Goal: Transaction & Acquisition: Purchase product/service

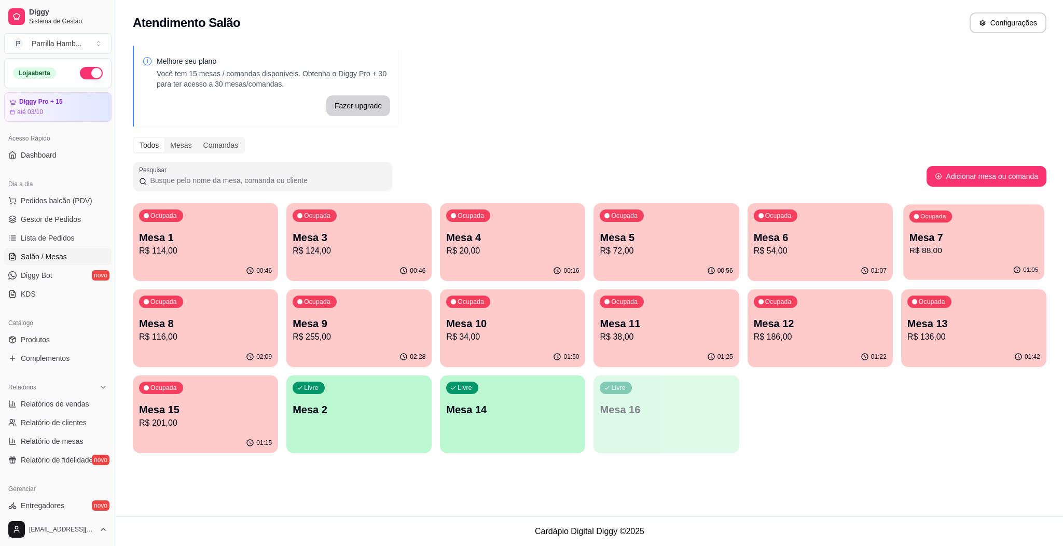
click at [974, 248] on p "R$ 88,00" at bounding box center [973, 251] width 129 height 12
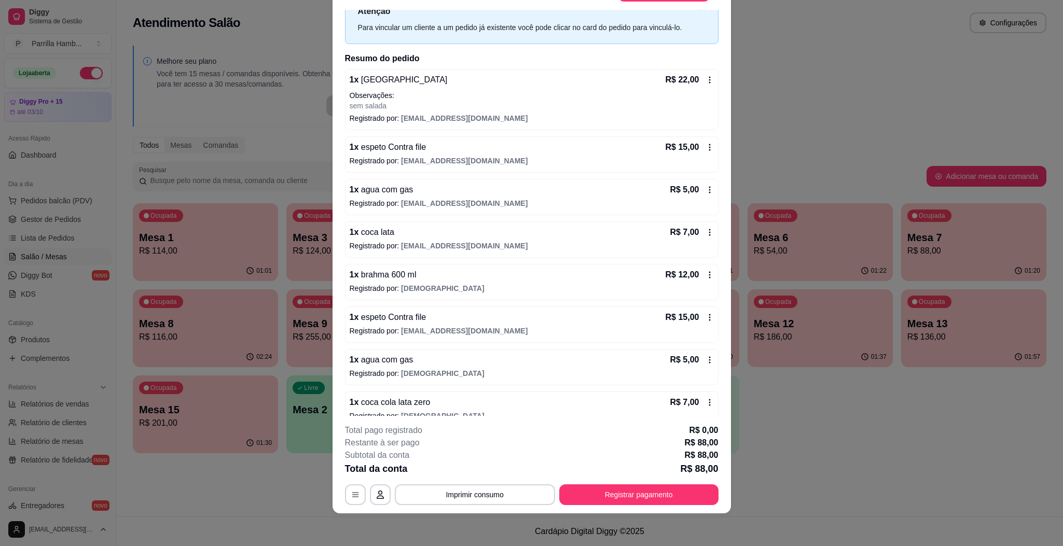
scroll to position [59, 0]
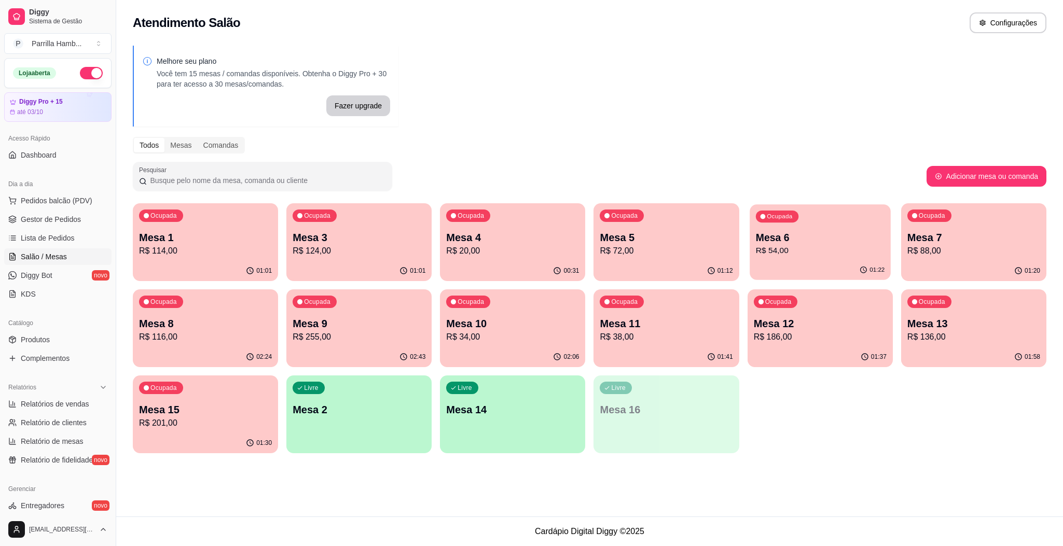
click at [811, 222] on div "Ocupada Mesa 6 R$ 54,00" at bounding box center [819, 232] width 141 height 56
click at [982, 336] on p "R$ 136,00" at bounding box center [973, 337] width 133 height 12
click at [783, 324] on p "Mesa 12" at bounding box center [819, 324] width 129 height 14
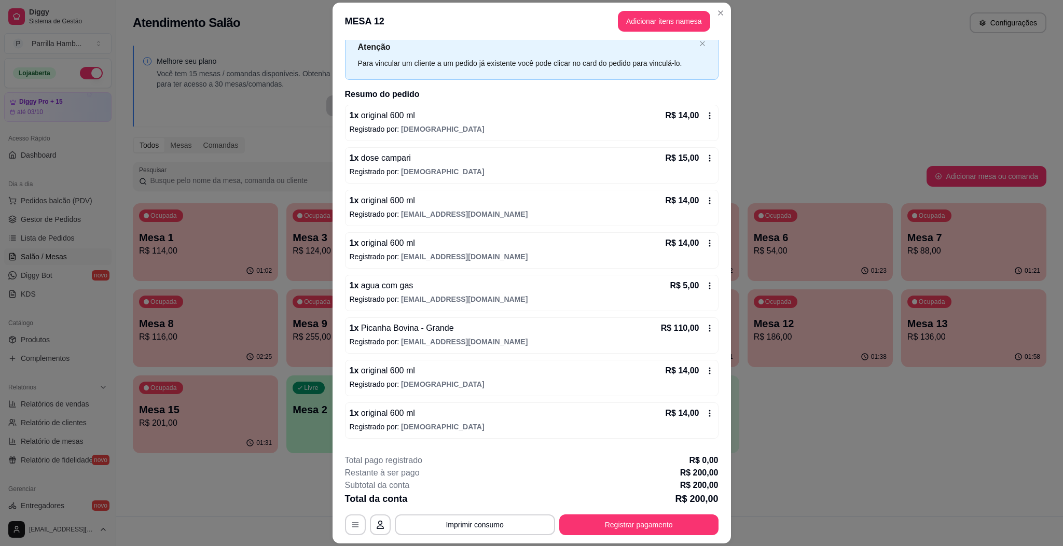
scroll to position [17, 0]
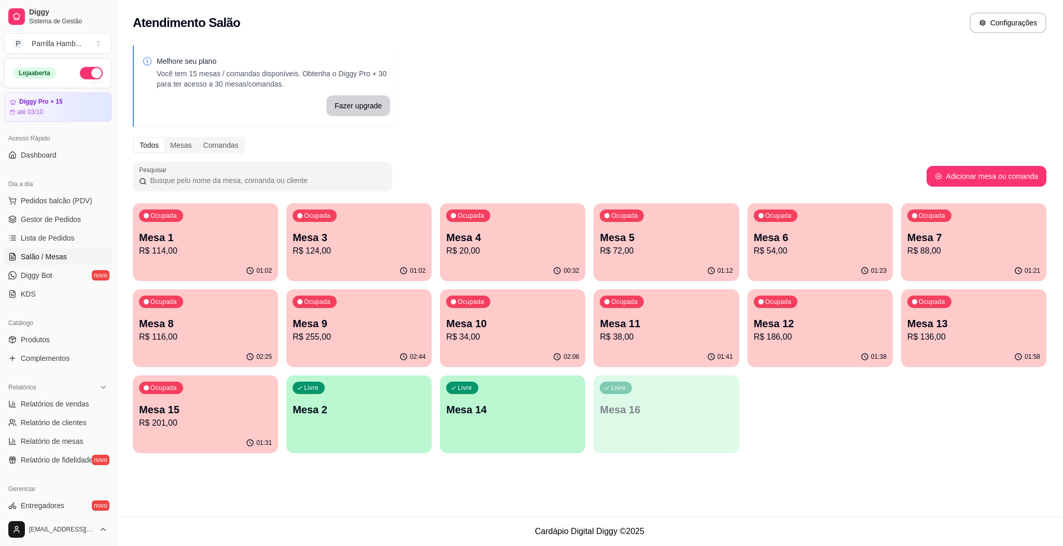
click at [333, 422] on div "Livre Mesa 2" at bounding box center [358, 407] width 145 height 65
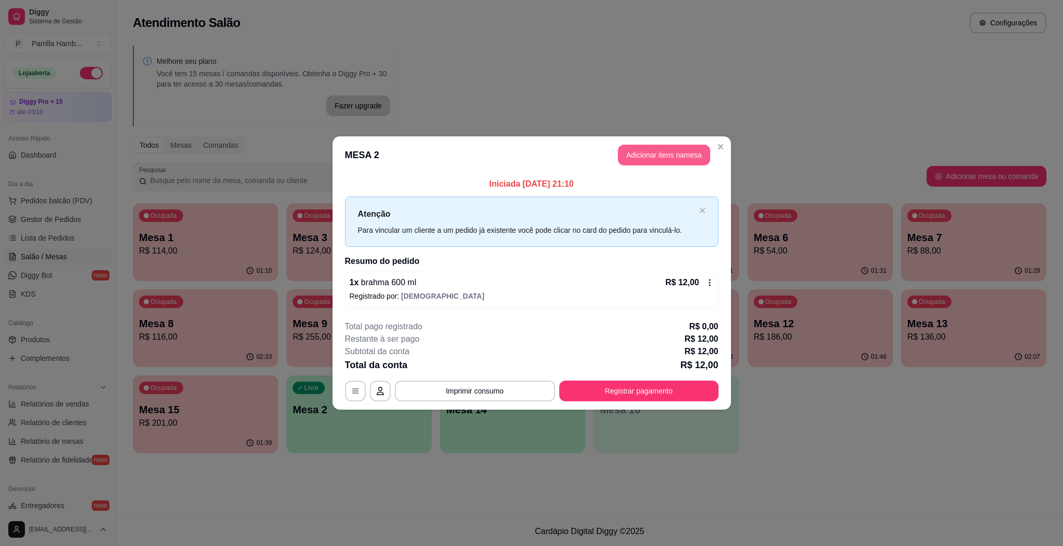
click at [662, 156] on button "Adicionar itens na mesa" at bounding box center [664, 155] width 92 height 21
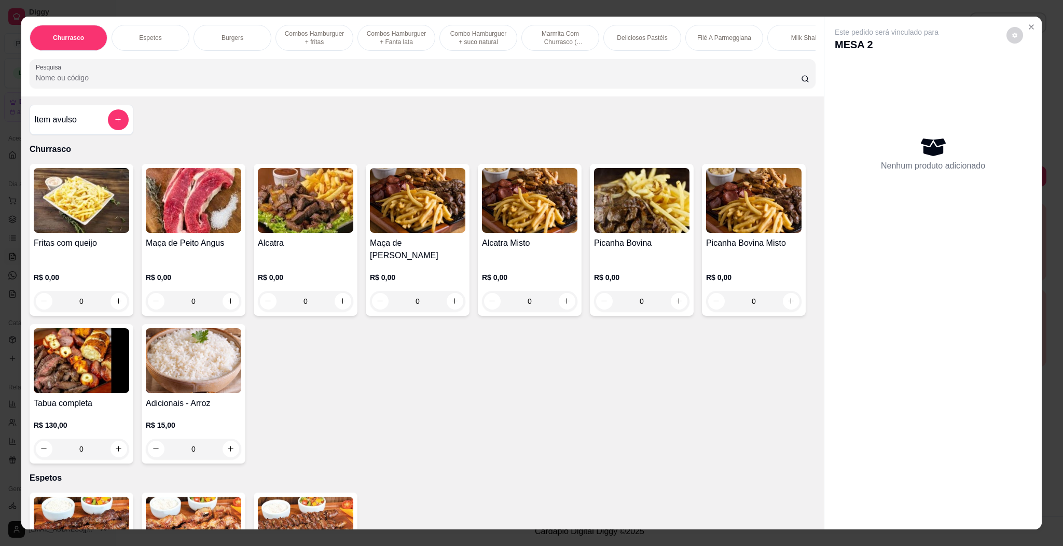
click at [271, 96] on div "Churrasco Espetos Burgers Combos Hamburguer + fritas Combos Hamburguer + Fanta …" at bounding box center [422, 57] width 802 height 80
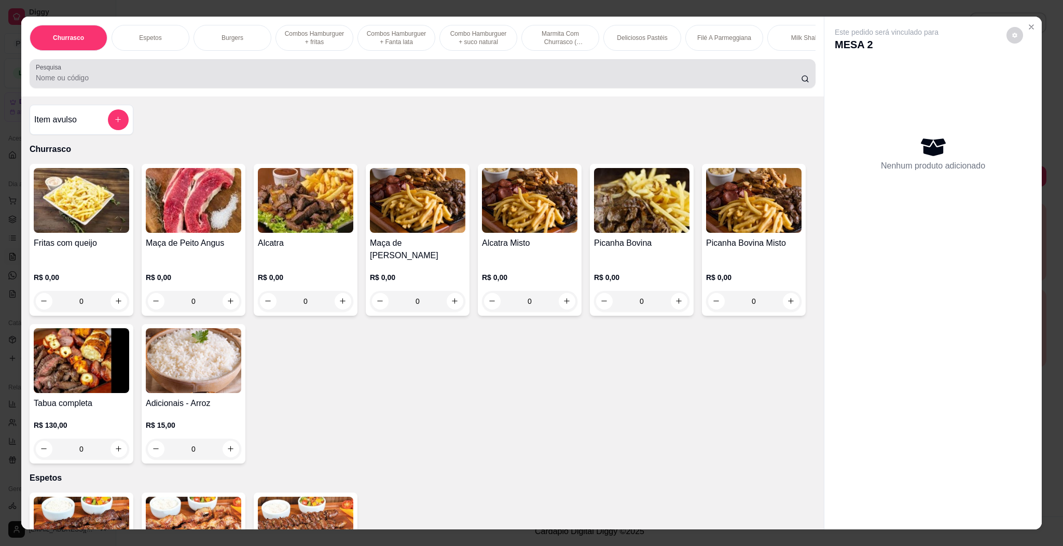
drag, startPoint x: 271, startPoint y: 100, endPoint x: 269, endPoint y: 92, distance: 7.6
click at [271, 88] on div "Pesquisa" at bounding box center [423, 73] width 786 height 29
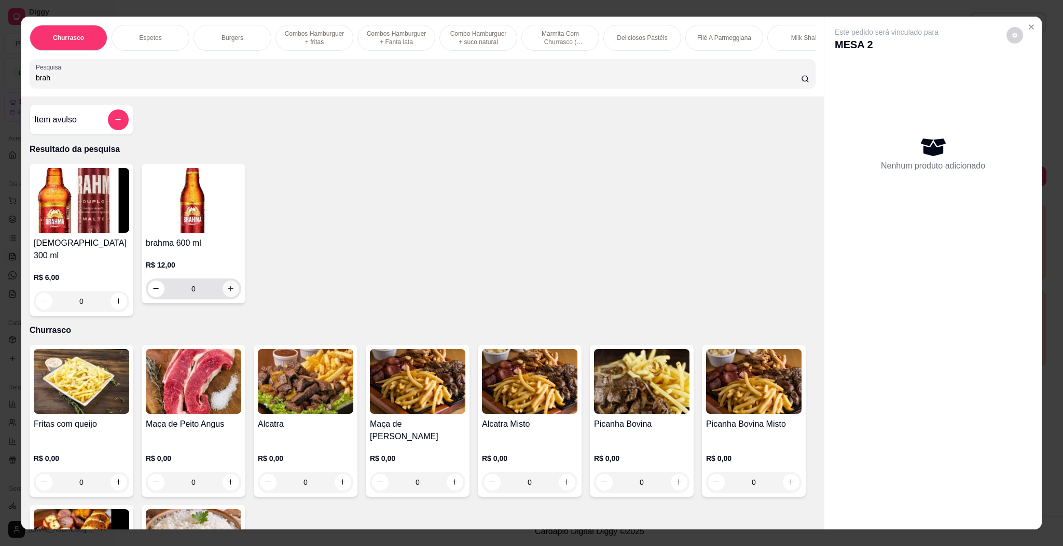
type input "brah"
click at [229, 297] on button "increase-product-quantity" at bounding box center [230, 289] width 16 height 16
type input "1"
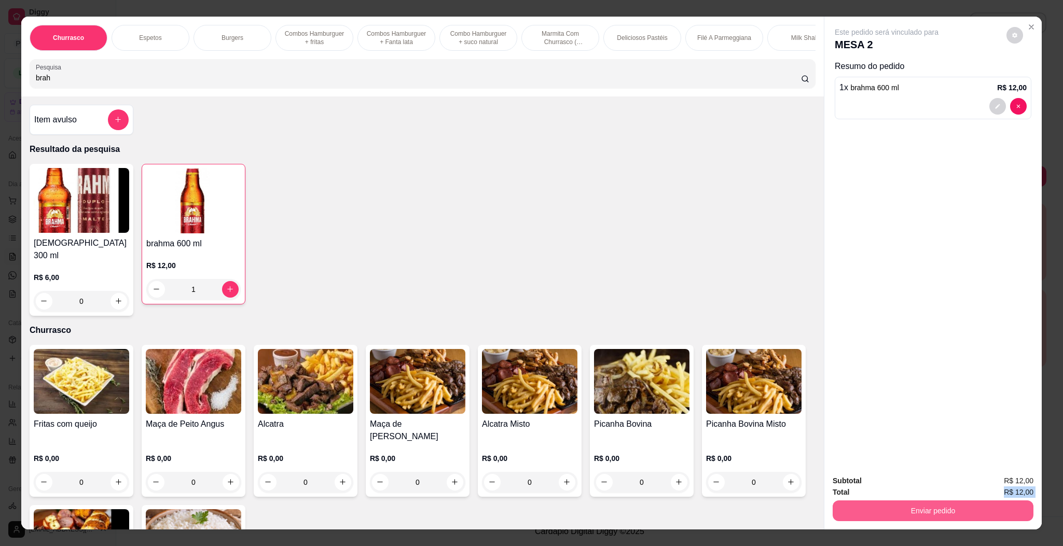
click at [956, 504] on div "Subtotal R$ 12,00 Total R$ 12,00 Enviar pedido" at bounding box center [932, 498] width 201 height 46
click at [965, 507] on button "Enviar pedido" at bounding box center [932, 511] width 194 height 20
click at [1016, 486] on button "Enviar pedido" at bounding box center [1004, 485] width 57 height 19
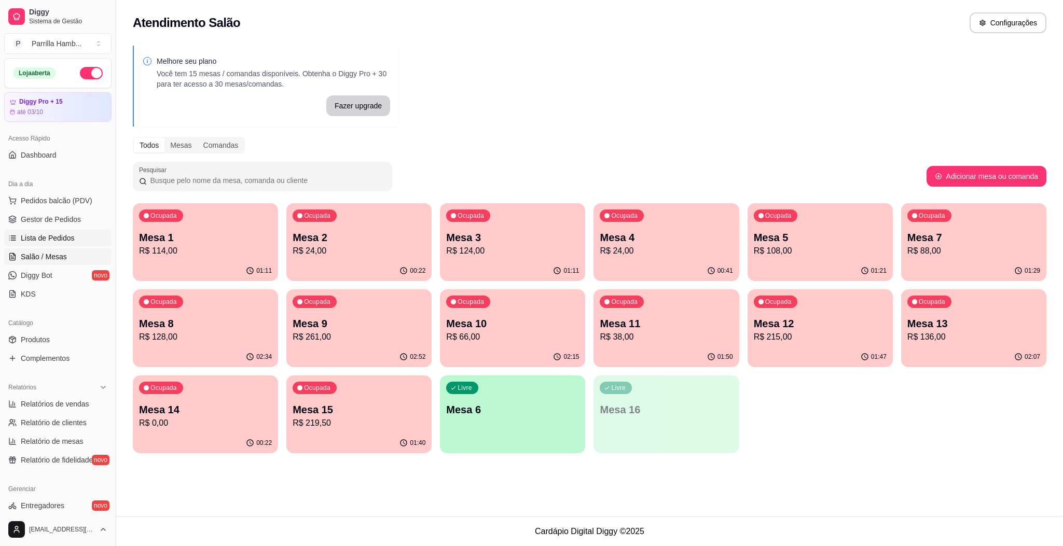
click at [65, 242] on span "Lista de Pedidos" at bounding box center [48, 238] width 54 height 10
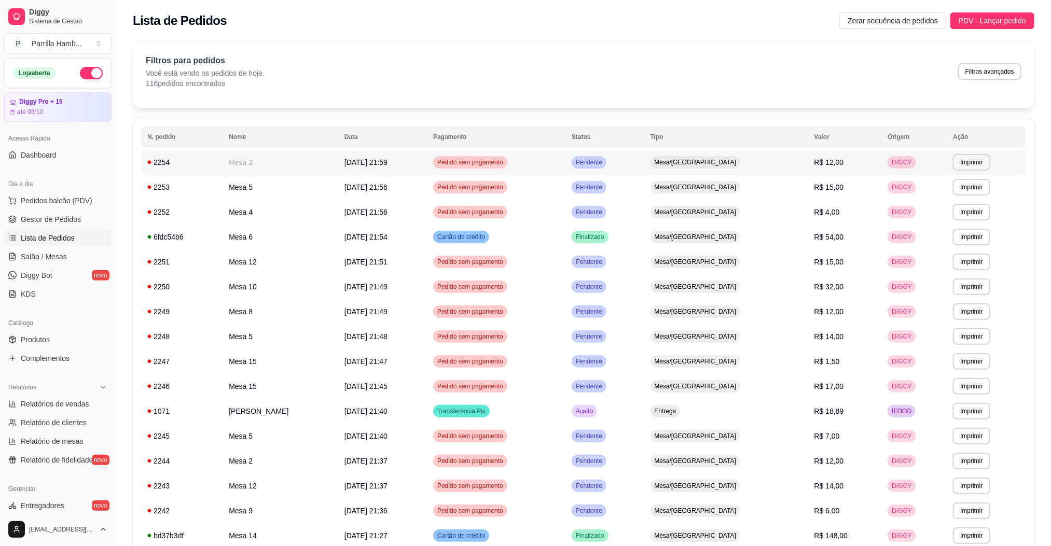
click at [379, 160] on span "[DATE] 21:59" at bounding box center [365, 162] width 43 height 8
click at [69, 226] on link "Gestor de Pedidos" at bounding box center [57, 219] width 107 height 17
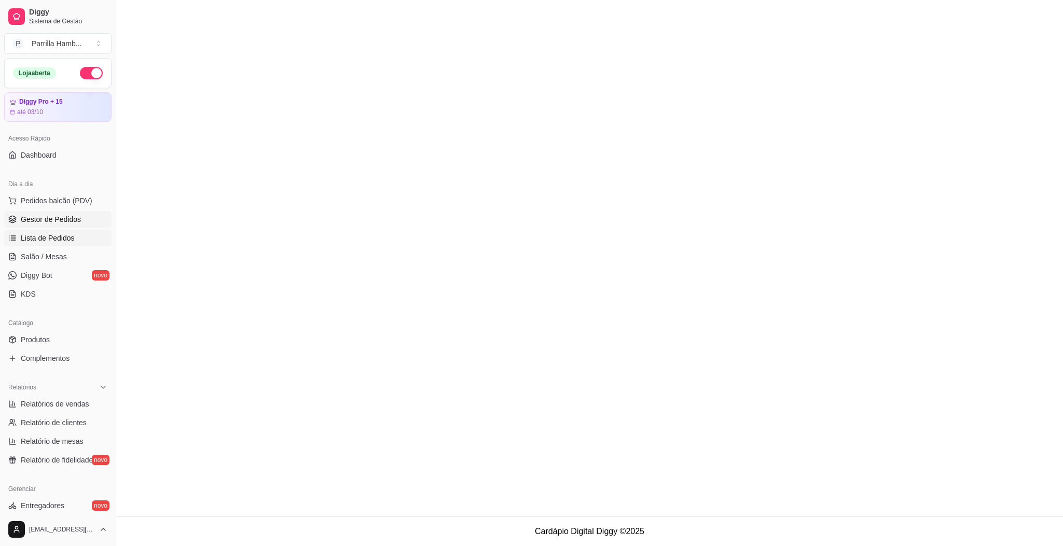
click at [68, 243] on span "Lista de Pedidos" at bounding box center [48, 238] width 54 height 10
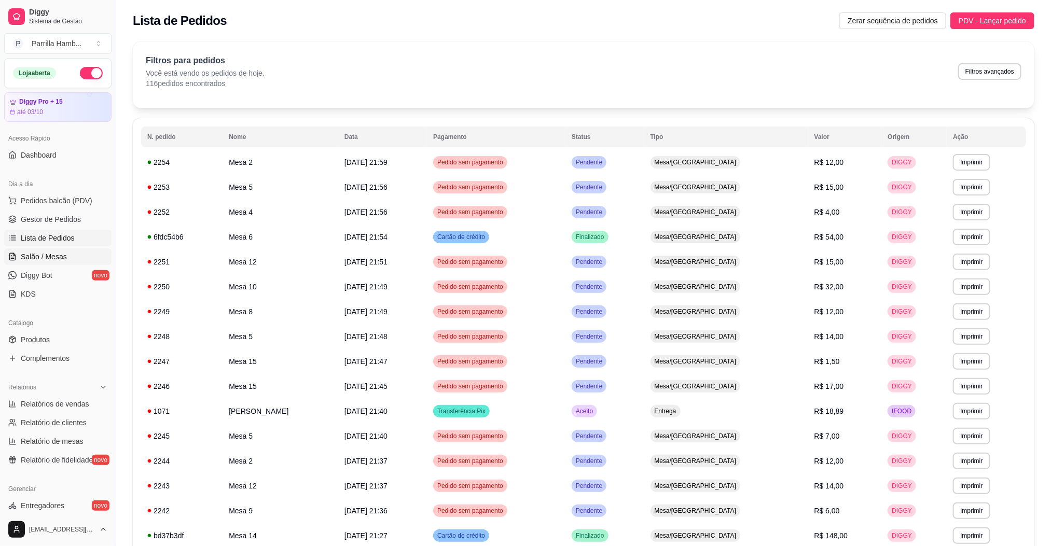
click at [53, 259] on span "Salão / Mesas" at bounding box center [44, 257] width 46 height 10
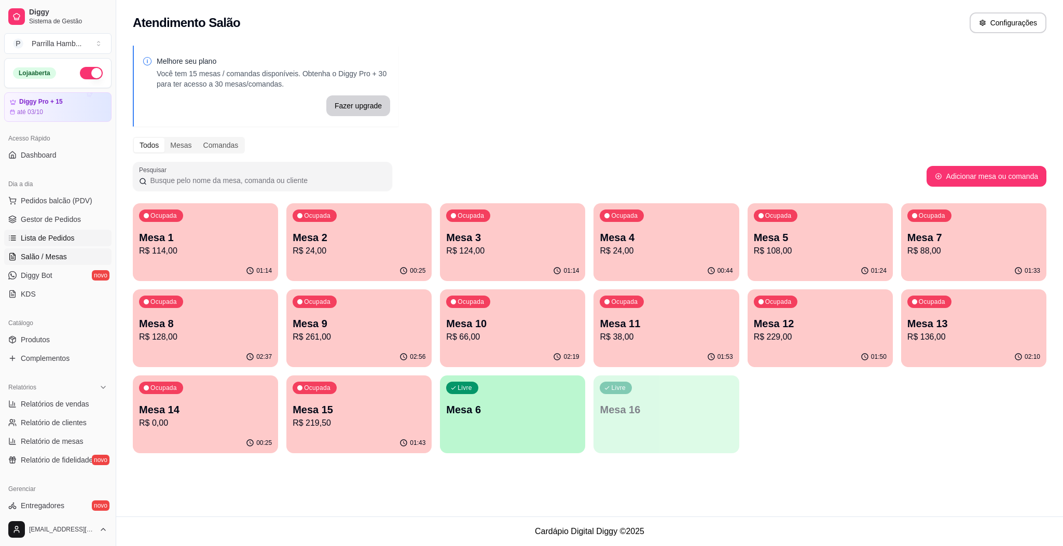
click at [66, 234] on span "Lista de Pedidos" at bounding box center [48, 238] width 54 height 10
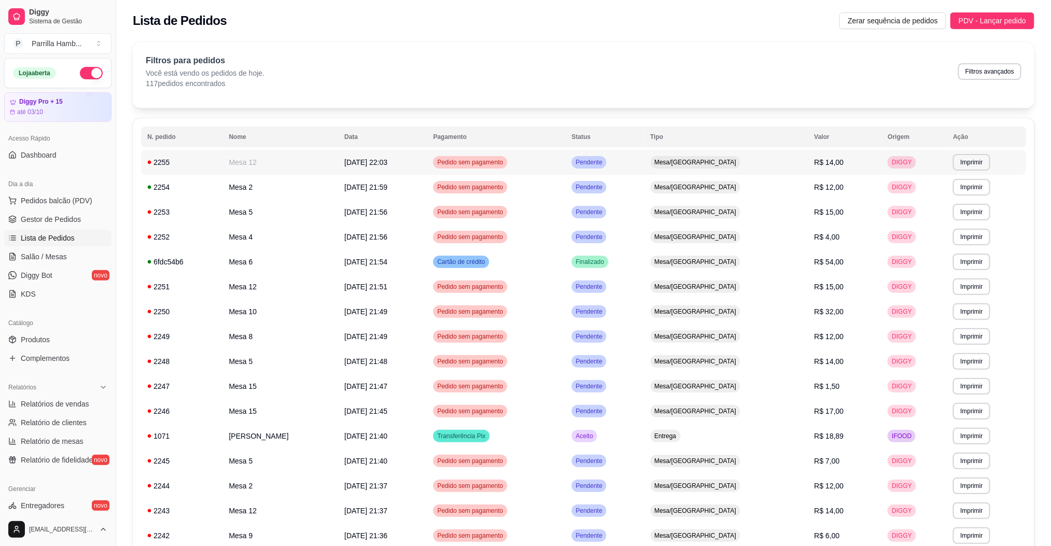
click at [276, 173] on td "Mesa 12" at bounding box center [280, 162] width 116 height 25
click at [49, 246] on link "Lista de Pedidos" at bounding box center [57, 238] width 107 height 17
click at [56, 250] on link "Salão / Mesas" at bounding box center [57, 256] width 107 height 17
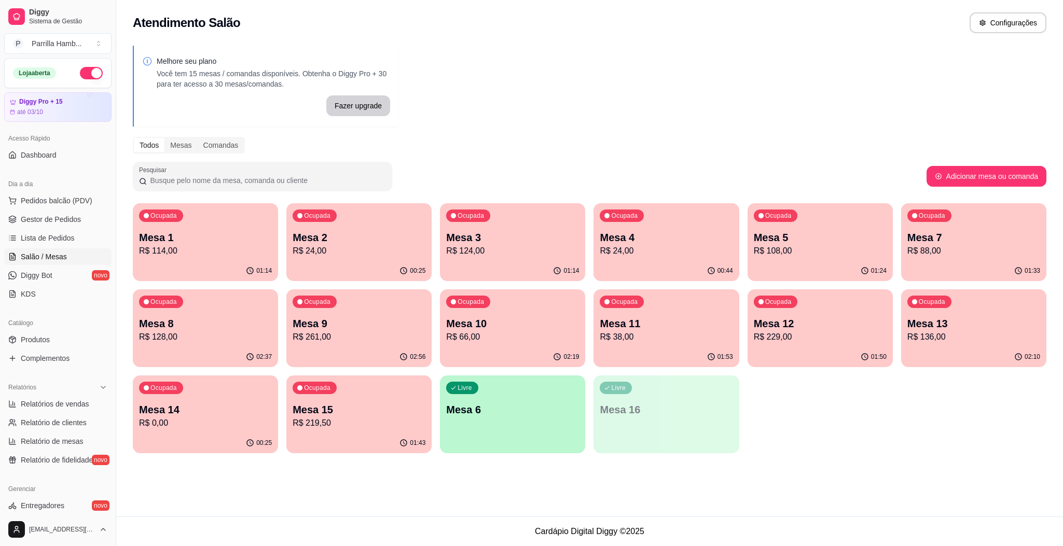
click at [56, 250] on link "Salão / Mesas" at bounding box center [57, 256] width 107 height 17
click at [61, 236] on span "Lista de Pedidos" at bounding box center [48, 238] width 54 height 10
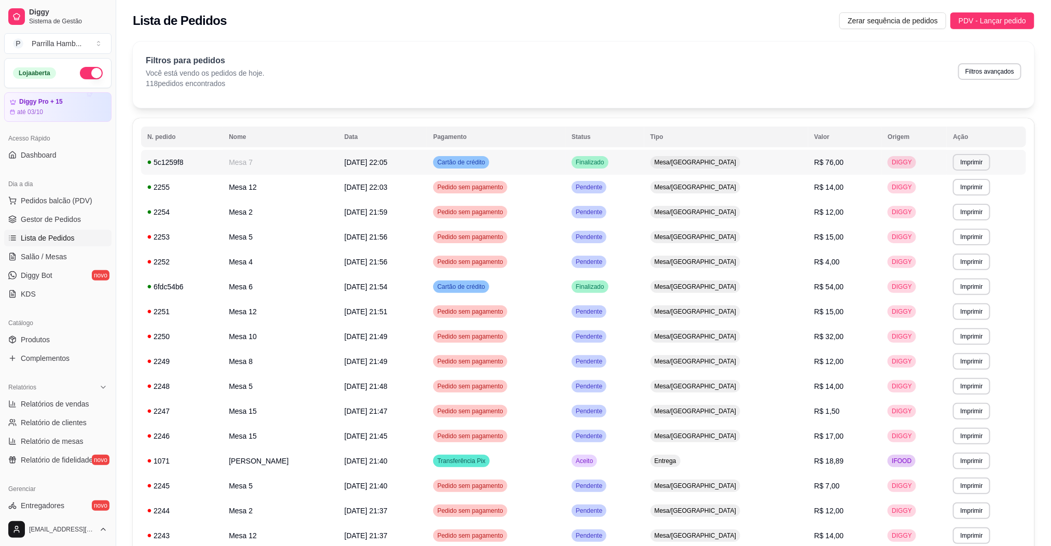
click at [272, 170] on td "Mesa 7" at bounding box center [280, 162] width 116 height 25
click at [72, 253] on link "Salão / Mesas" at bounding box center [57, 256] width 107 height 17
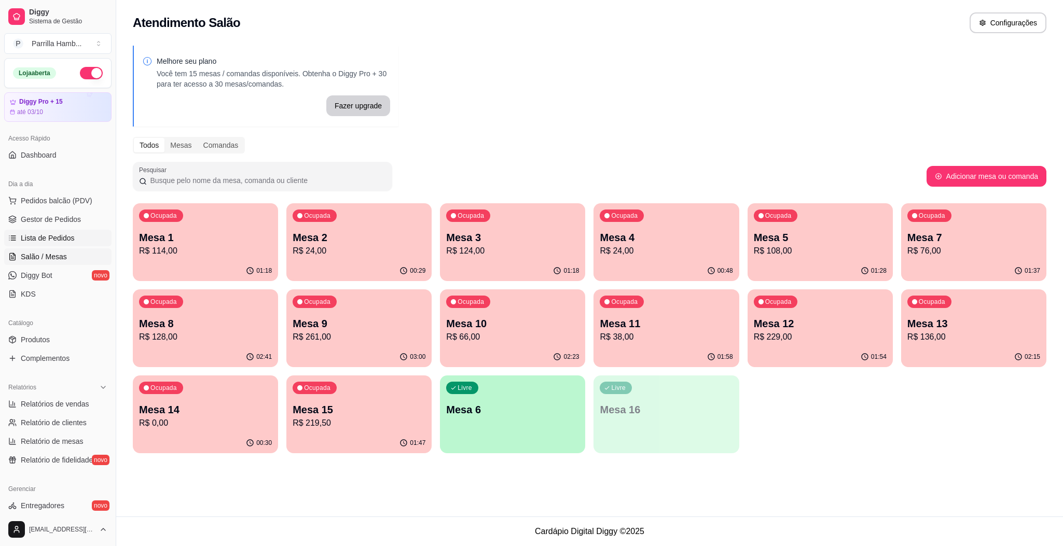
click at [72, 233] on span "Lista de Pedidos" at bounding box center [48, 238] width 54 height 10
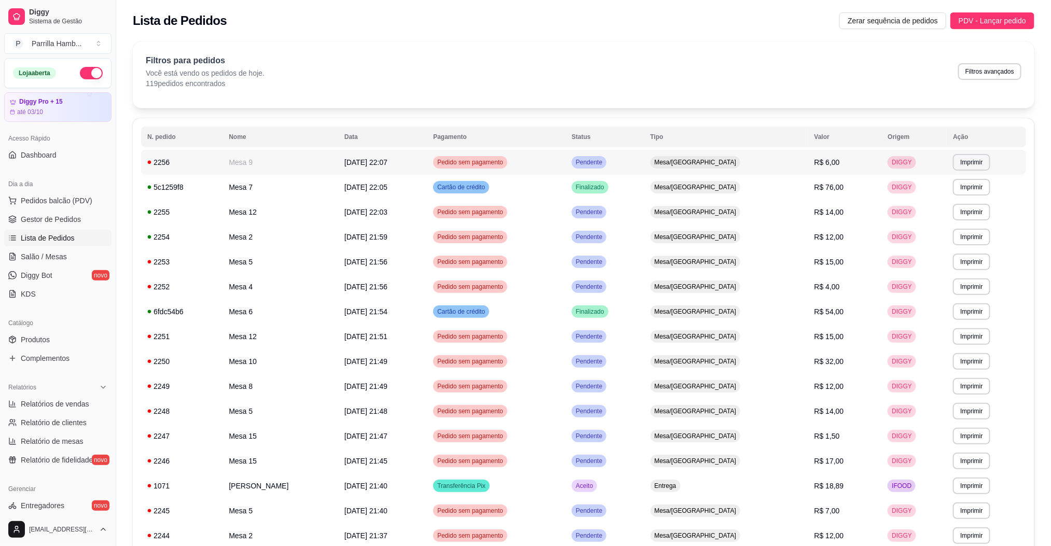
click at [252, 169] on td "Mesa 9" at bounding box center [280, 162] width 116 height 25
click at [75, 257] on link "Salão / Mesas" at bounding box center [57, 256] width 107 height 17
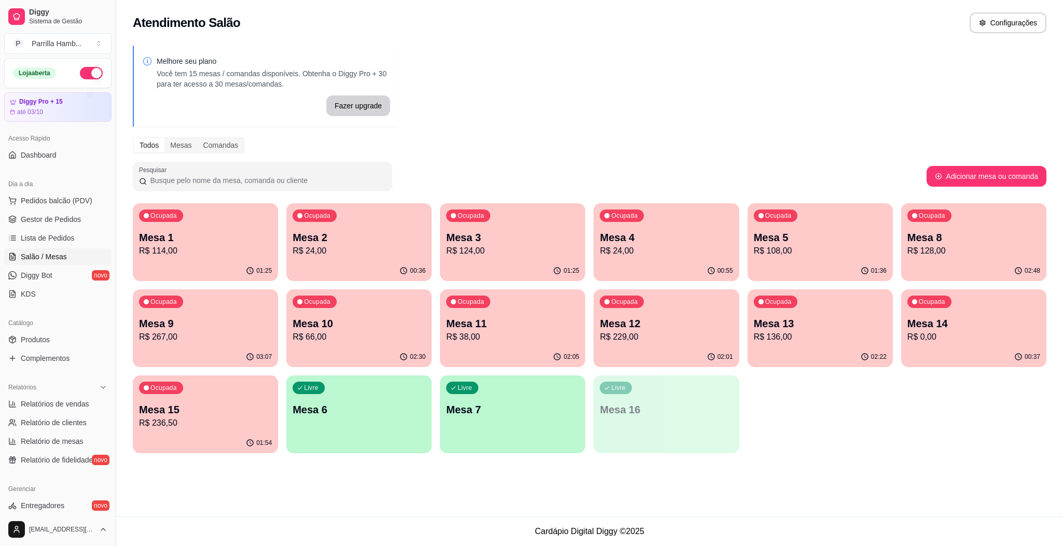
click at [648, 340] on p "R$ 229,00" at bounding box center [665, 337] width 133 height 12
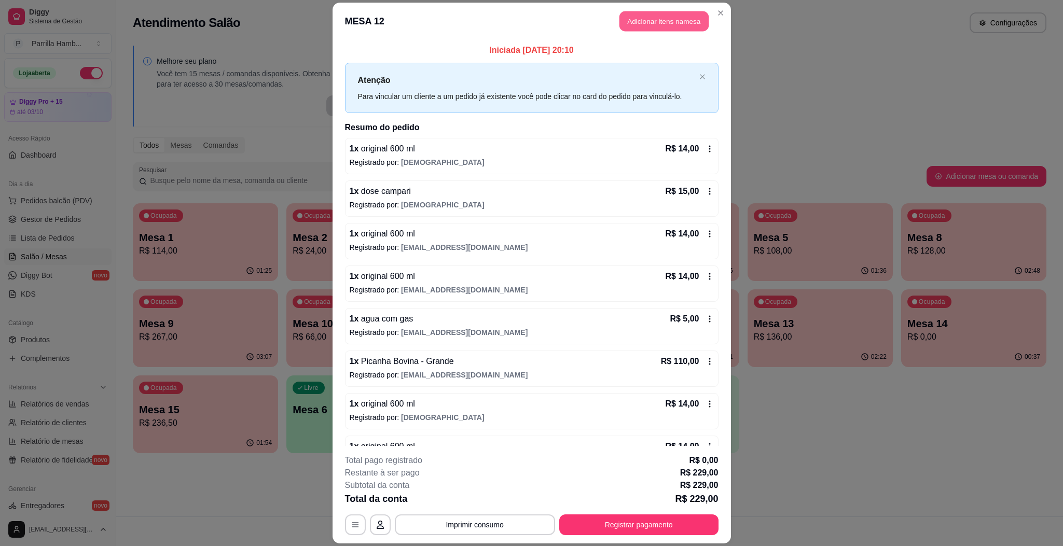
click at [683, 22] on button "Adicionar itens na mesa" at bounding box center [663, 21] width 89 height 20
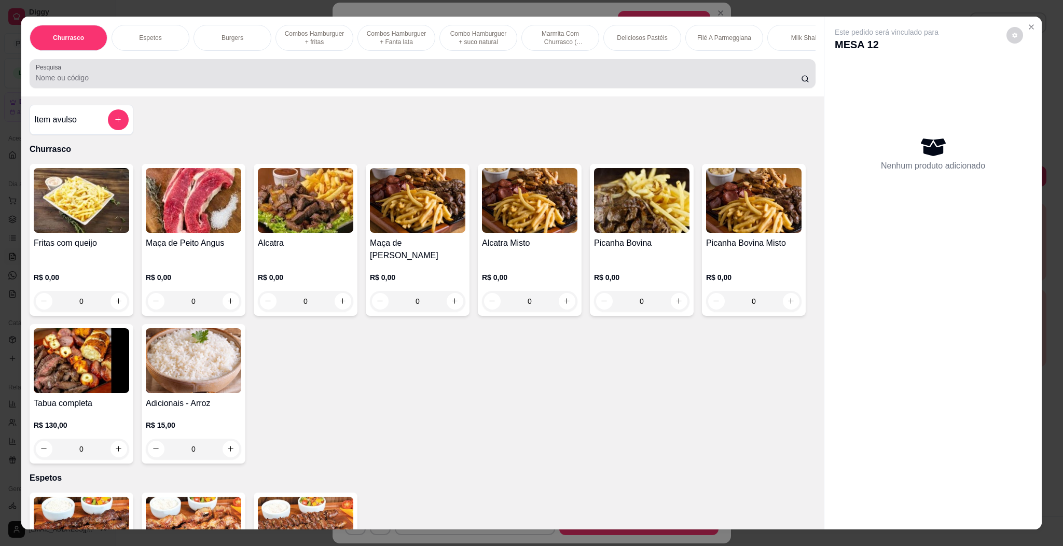
click at [288, 83] on input "Pesquisa" at bounding box center [418, 78] width 765 height 10
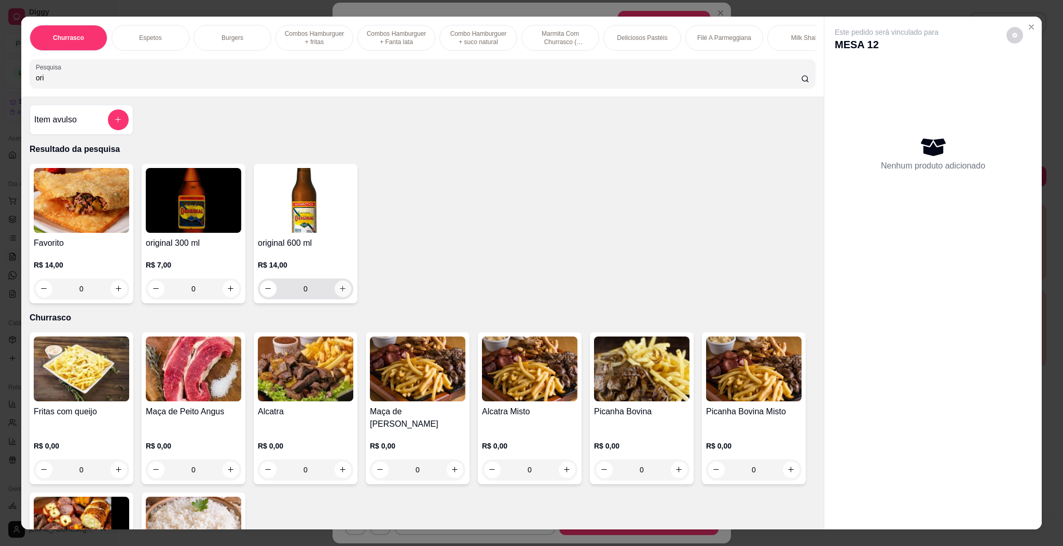
type input "ori"
click at [342, 297] on button "increase-product-quantity" at bounding box center [342, 289] width 16 height 16
type input "1"
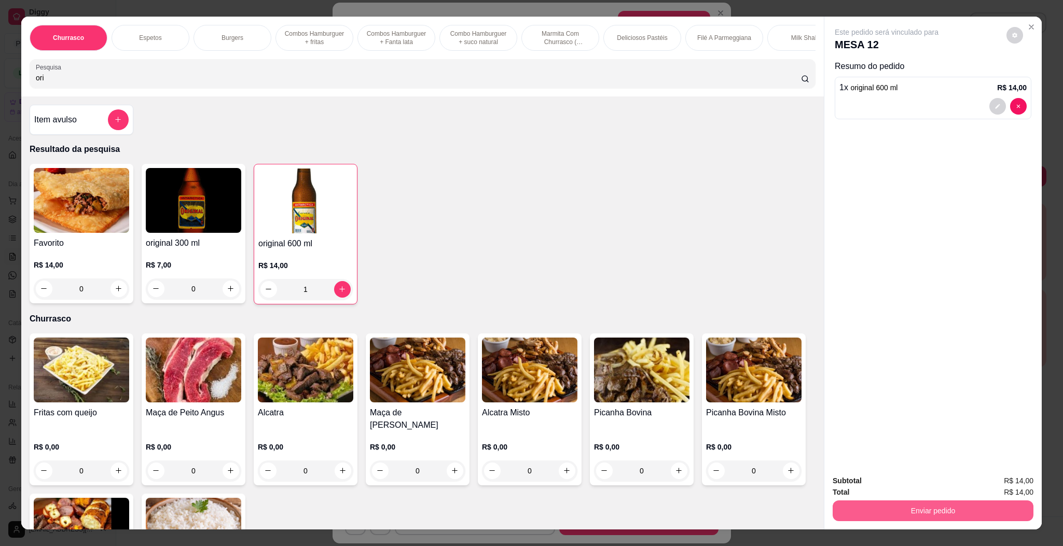
click at [951, 517] on button "Enviar pedido" at bounding box center [932, 510] width 201 height 21
click at [1011, 482] on button "Enviar pedido" at bounding box center [1004, 486] width 59 height 20
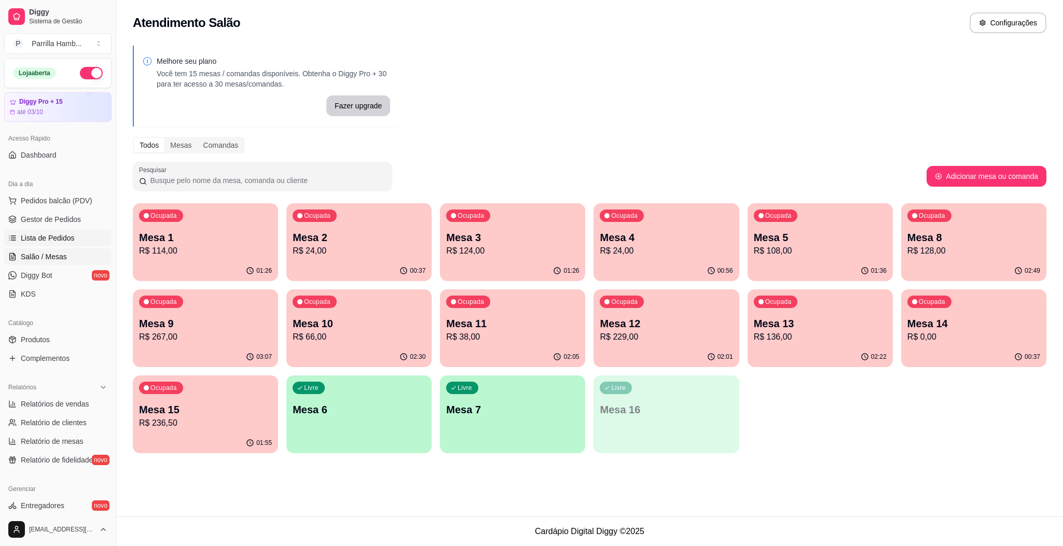
click at [51, 236] on span "Lista de Pedidos" at bounding box center [48, 238] width 54 height 10
click at [37, 238] on span "Lista de Pedidos" at bounding box center [48, 238] width 54 height 10
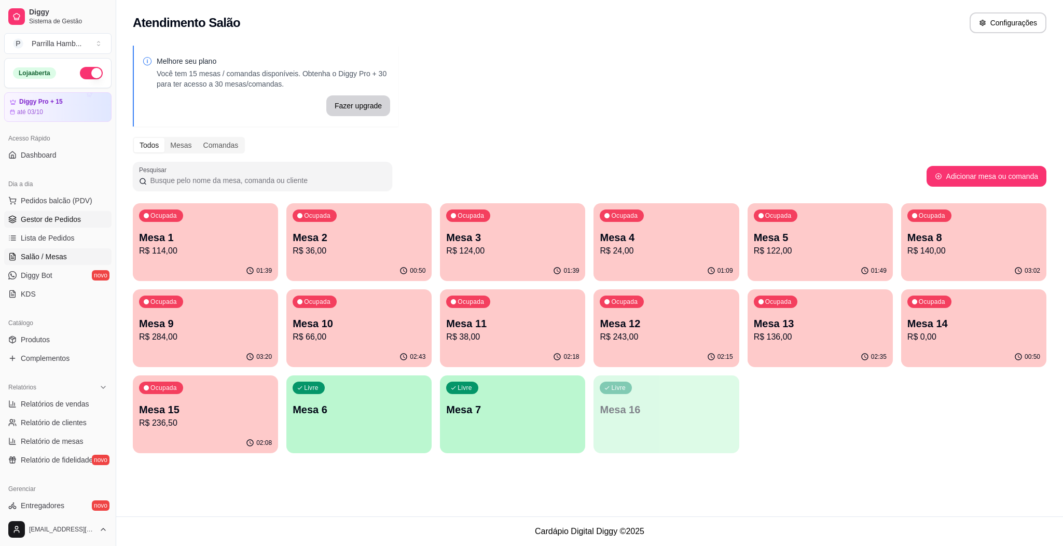
click at [52, 221] on span "Gestor de Pedidos" at bounding box center [51, 219] width 60 height 10
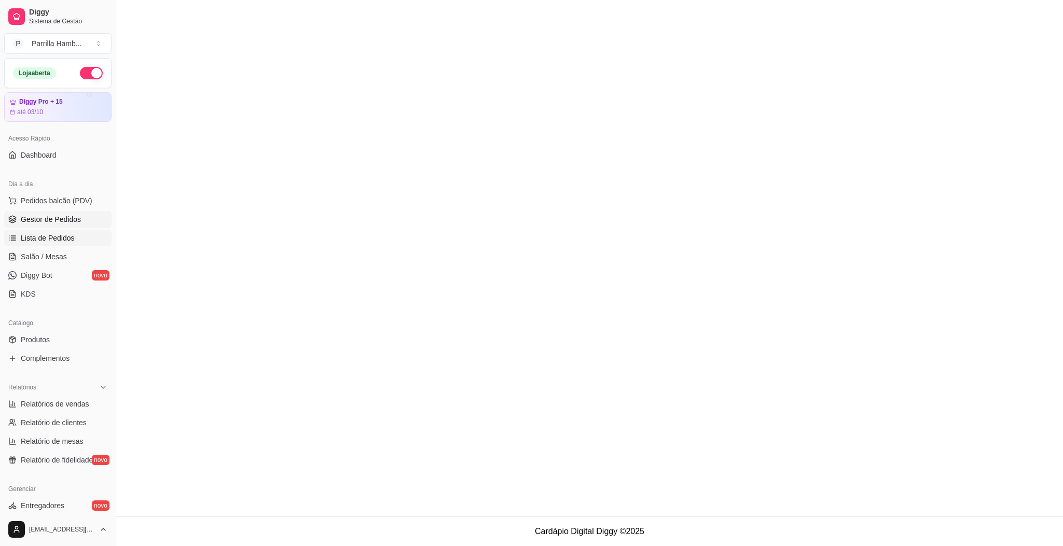
click at [61, 236] on span "Lista de Pedidos" at bounding box center [48, 238] width 54 height 10
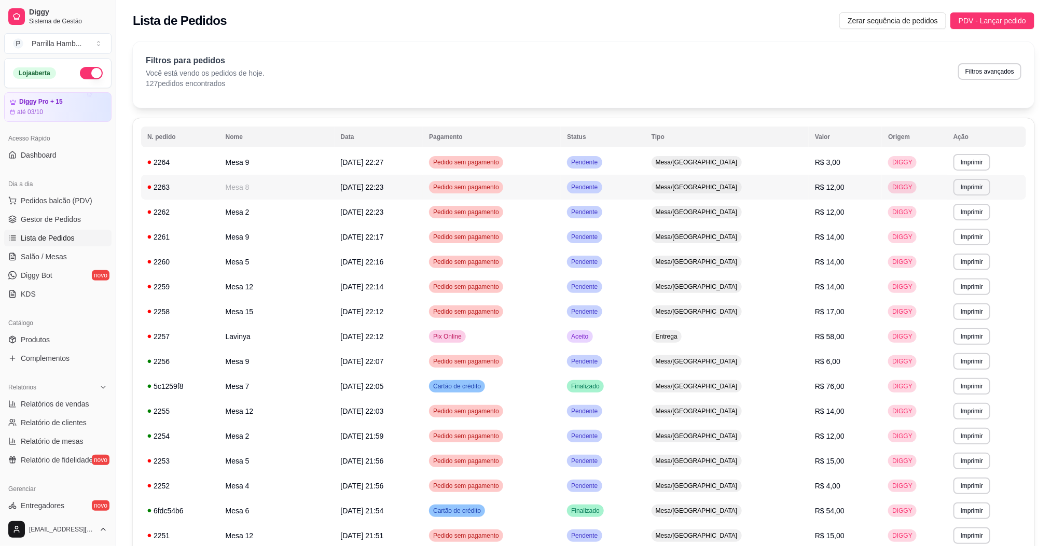
click at [277, 184] on td "Mesa 8" at bounding box center [276, 187] width 115 height 25
click at [53, 251] on link "Salão / Mesas" at bounding box center [57, 256] width 107 height 17
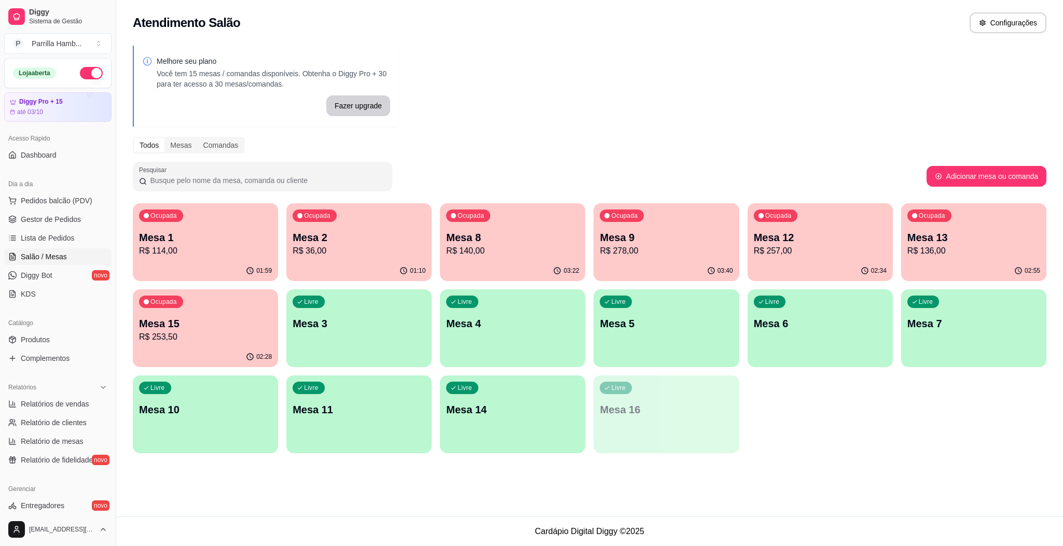
click at [223, 323] on p "Mesa 15" at bounding box center [205, 323] width 133 height 15
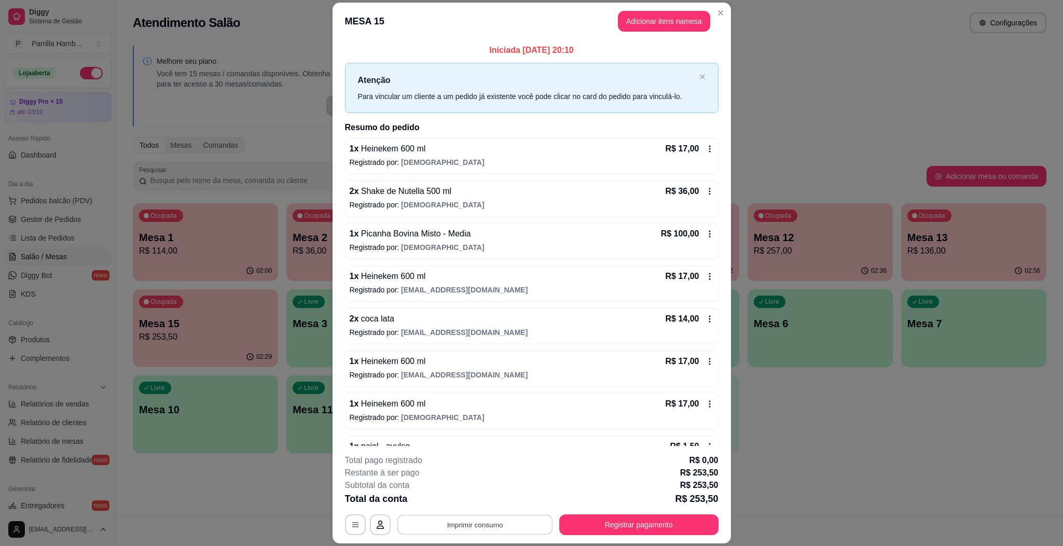
click at [493, 532] on button "Imprimir consumo" at bounding box center [475, 524] width 156 height 20
click at [479, 504] on button "IMPRESSORA" at bounding box center [472, 501] width 75 height 17
click at [638, 533] on button "Registrar pagamento" at bounding box center [638, 524] width 159 height 21
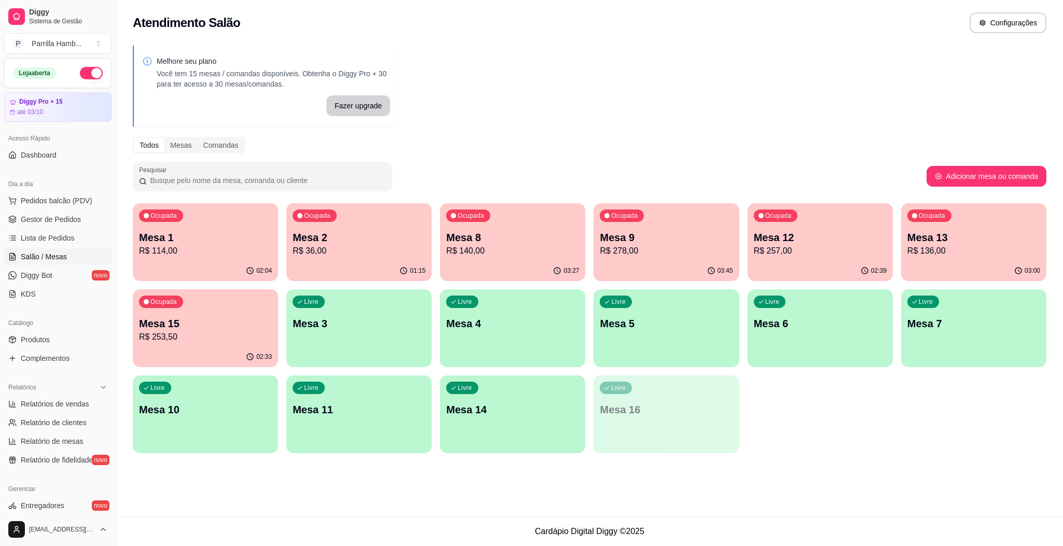
click at [239, 332] on p "R$ 253,50" at bounding box center [205, 337] width 133 height 12
click at [206, 352] on div "02:33" at bounding box center [205, 356] width 141 height 20
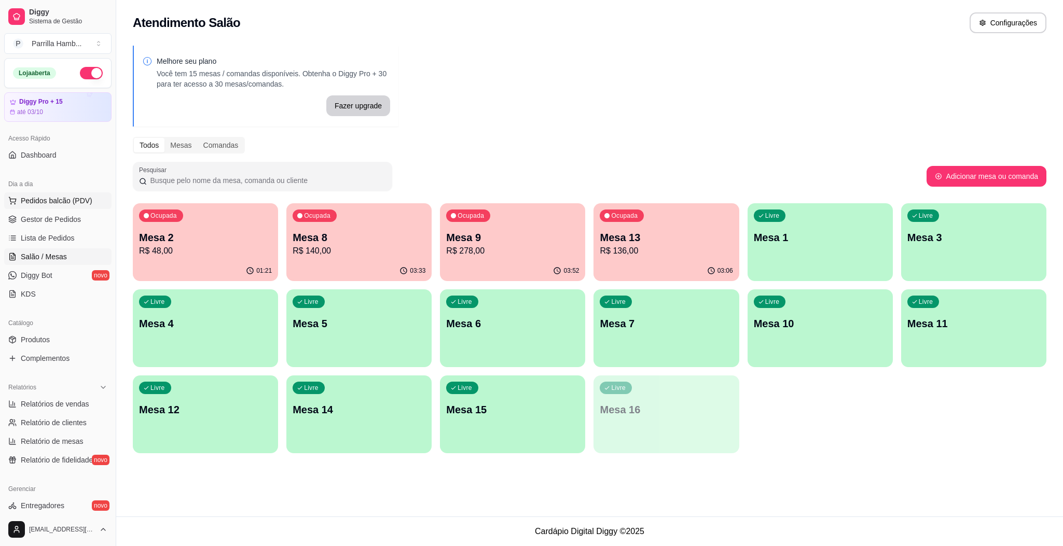
click at [39, 196] on span "Pedidos balcão (PDV)" at bounding box center [57, 201] width 72 height 10
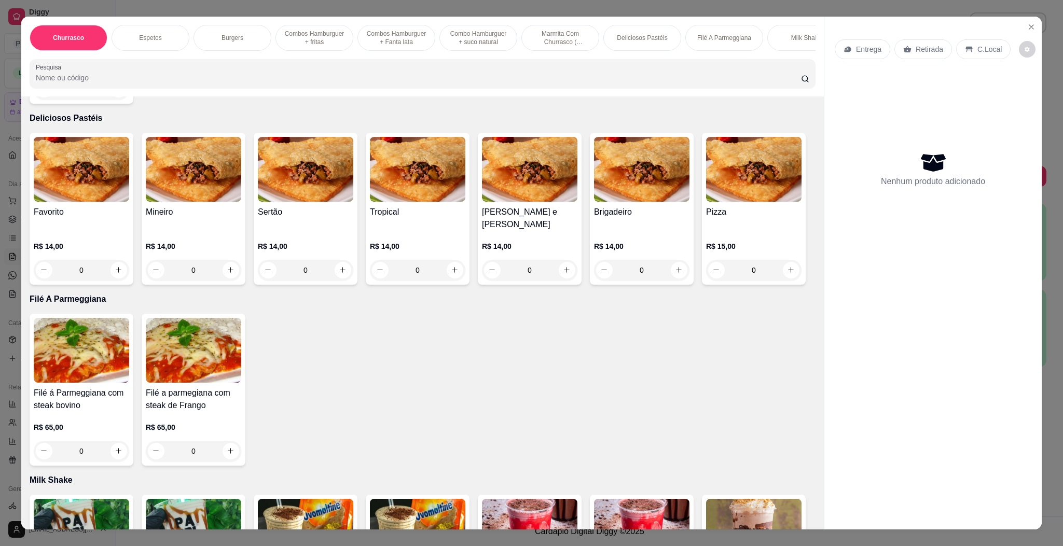
scroll to position [1400, 0]
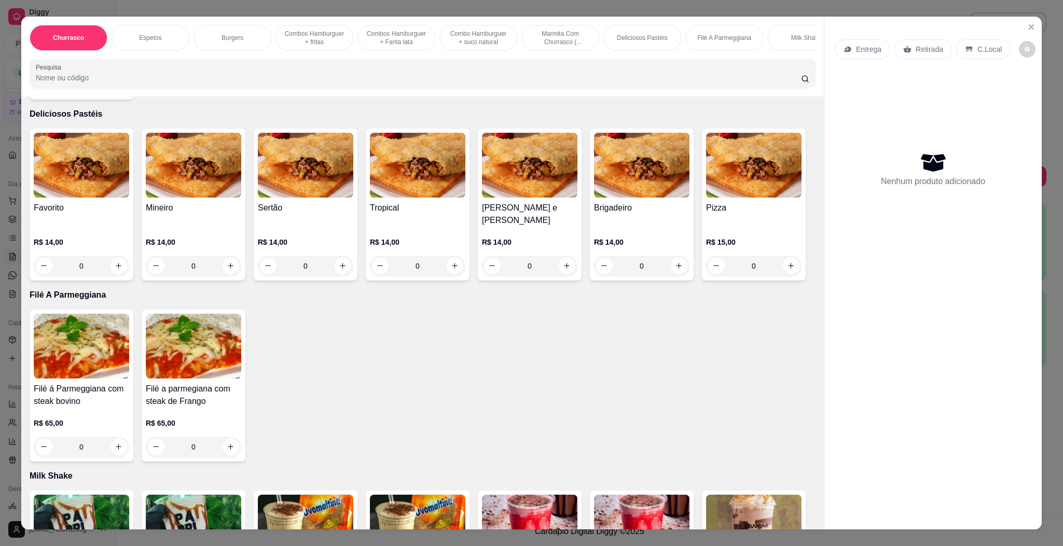
click at [203, 198] on img at bounding box center [193, 165] width 95 height 65
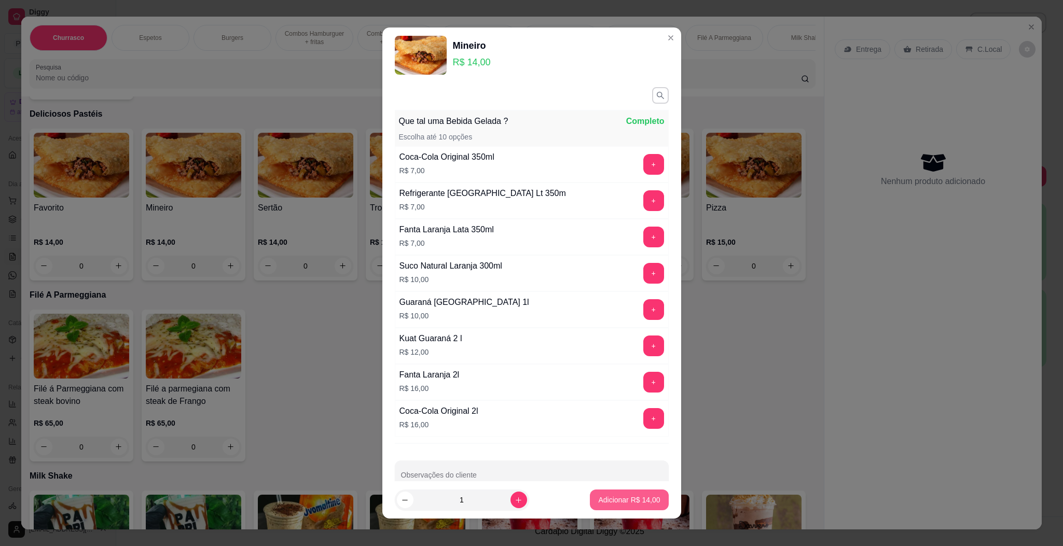
click at [635, 508] on button "Adicionar R$ 14,00" at bounding box center [629, 500] width 78 height 21
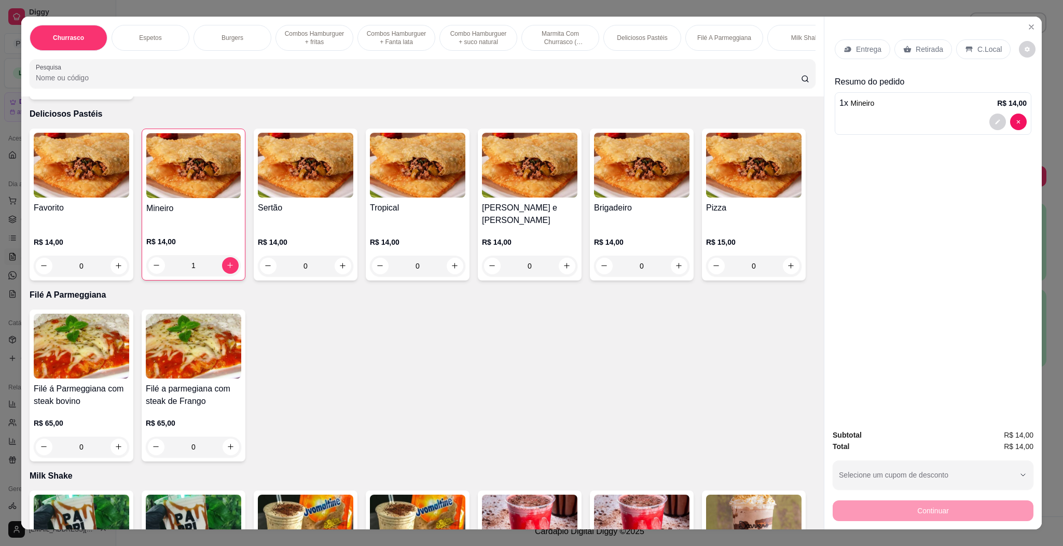
type input "1"
click at [917, 45] on p "Retirada" at bounding box center [928, 49] width 27 height 10
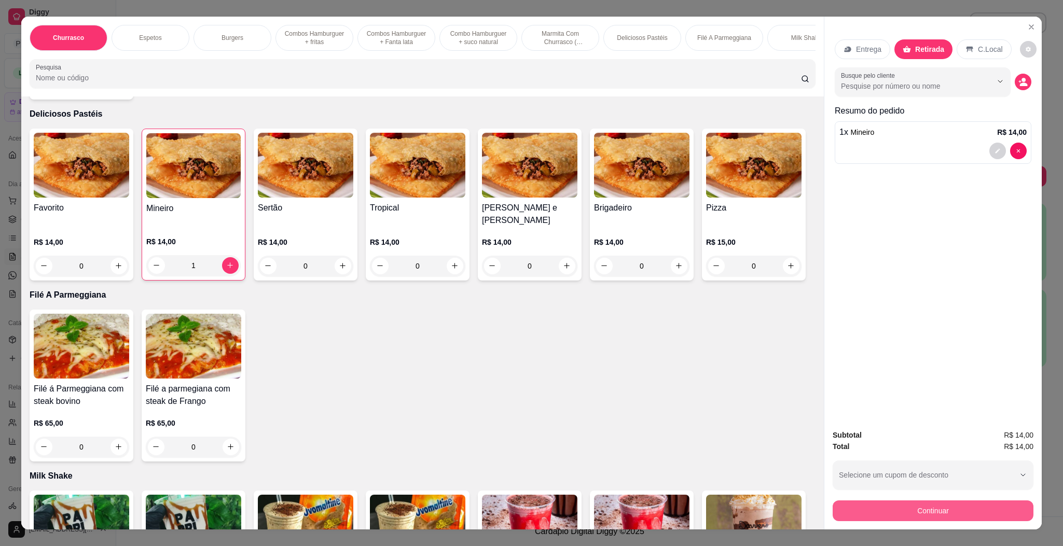
click at [946, 506] on button "Continuar" at bounding box center [932, 510] width 201 height 21
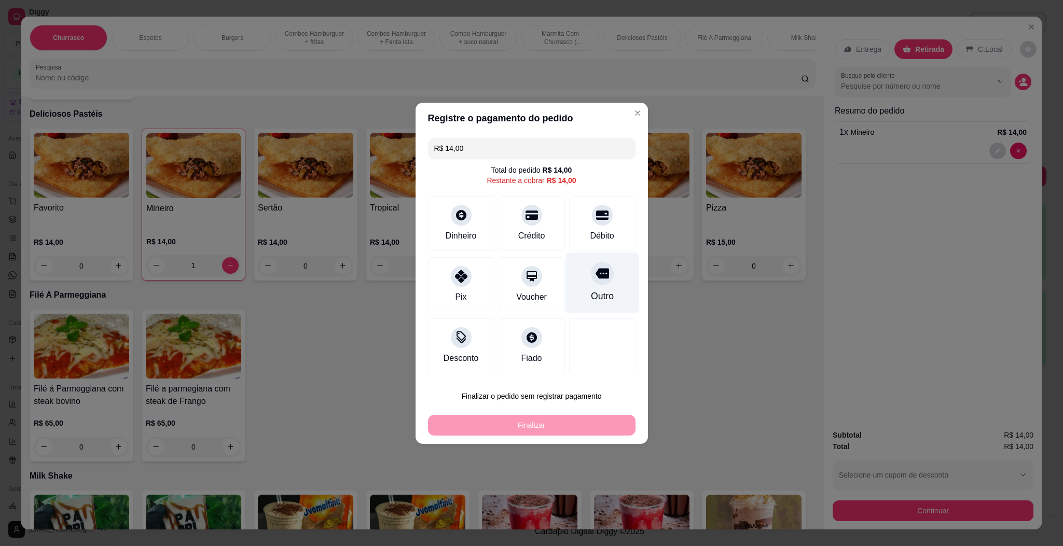
click at [584, 288] on div "Outro" at bounding box center [601, 282] width 73 height 61
type input "R$ 0,00"
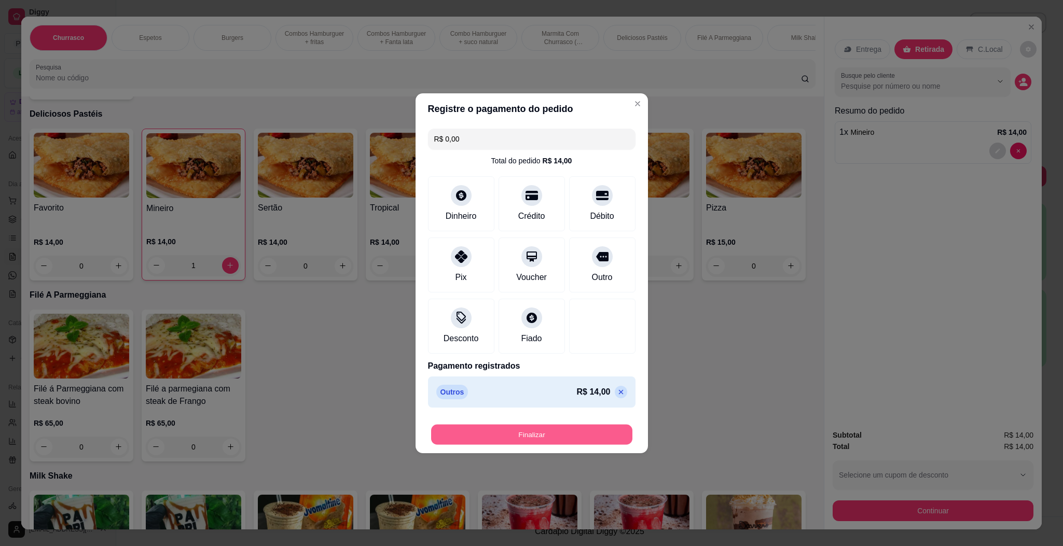
click at [579, 433] on button "Finalizar" at bounding box center [531, 434] width 201 height 20
type input "0"
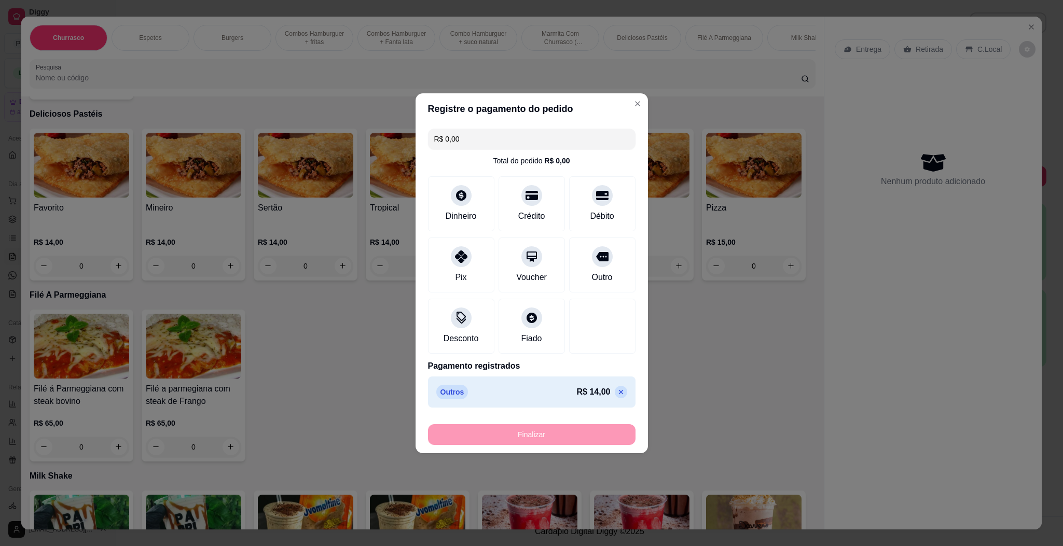
type input "-R$ 14,00"
